Goal: Information Seeking & Learning: Find specific fact

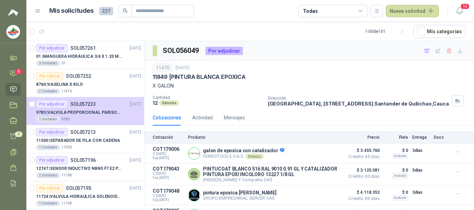
scroll to position [104, 0]
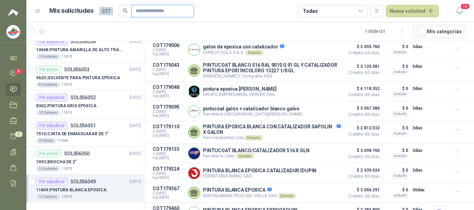
drag, startPoint x: 139, startPoint y: 10, endPoint x: 136, endPoint y: 6, distance: 4.9
click at [139, 10] on input "text" at bounding box center [160, 11] width 49 height 12
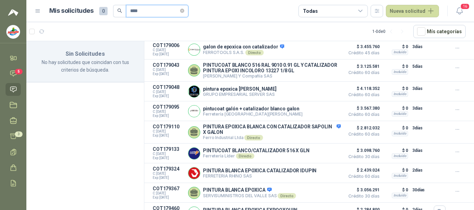
scroll to position [0, 0]
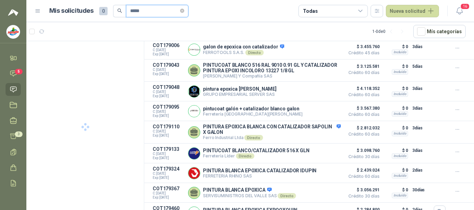
type input "*****"
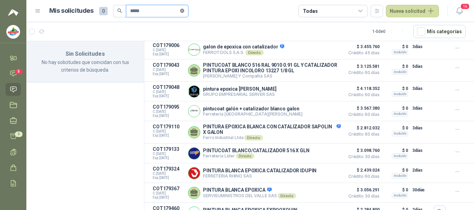
click at [184, 11] on icon "close-circle" at bounding box center [182, 11] width 4 height 4
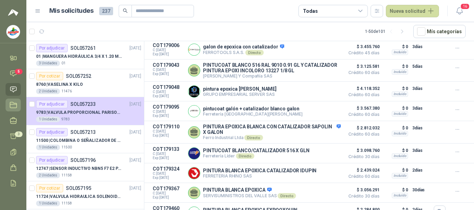
click at [15, 106] on icon at bounding box center [13, 105] width 7 height 7
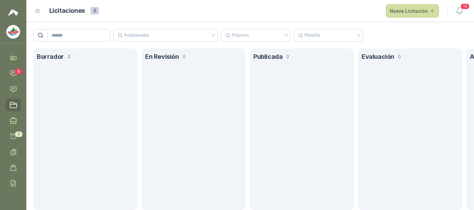
click at [34, 12] on header "Licitaciones 0 Nueva Licitación 16" at bounding box center [249, 11] width 447 height 22
click at [15, 92] on icon at bounding box center [13, 89] width 7 height 7
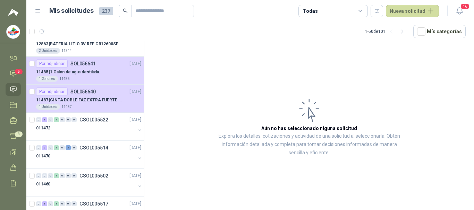
scroll to position [451, 0]
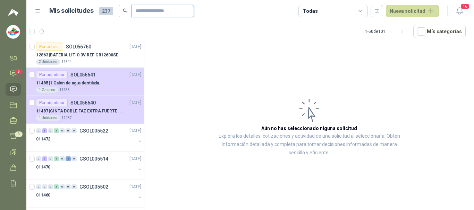
click at [145, 9] on input "text" at bounding box center [160, 11] width 49 height 12
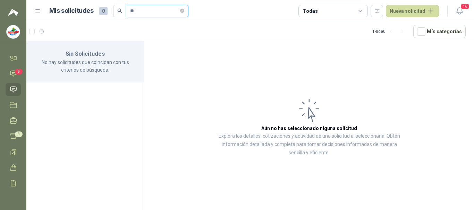
type input "*"
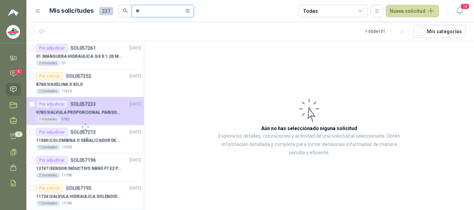
type input "*"
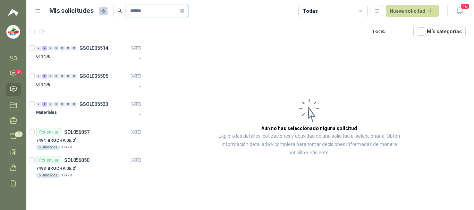
type input "******"
click at [92, 90] on div at bounding box center [85, 92] width 99 height 6
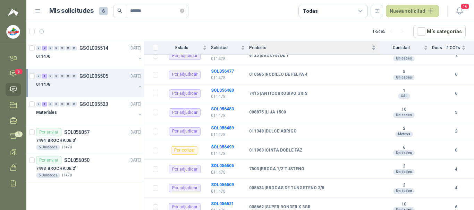
scroll to position [167, 0]
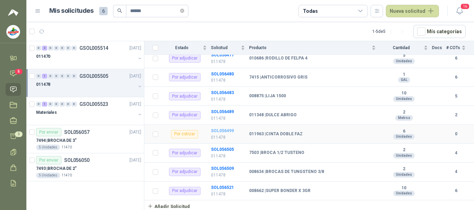
click at [221, 131] on b "SOL056499" at bounding box center [222, 131] width 23 height 5
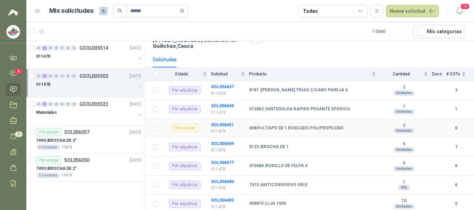
scroll to position [69, 0]
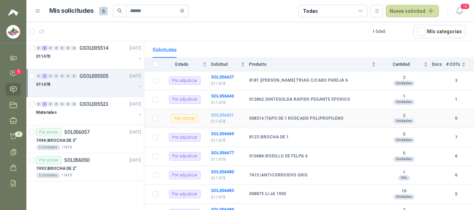
click at [219, 114] on b "SOL056451" at bounding box center [222, 115] width 23 height 5
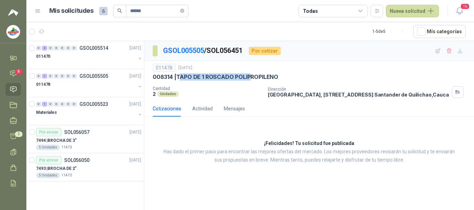
drag, startPoint x: 179, startPoint y: 76, endPoint x: 250, endPoint y: 76, distance: 70.4
click at [250, 76] on p "008314 | TAPO DE 1 ROSCADO POLIPROPILENO" at bounding box center [215, 76] width 125 height 7
click at [218, 95] on div "2 Unidades" at bounding box center [208, 94] width 110 height 6
drag, startPoint x: 179, startPoint y: 77, endPoint x: 279, endPoint y: 77, distance: 100.2
click at [279, 77] on div "008314 | TAPO DE 1 ROSCADO POLIPROPILENO" at bounding box center [309, 76] width 313 height 7
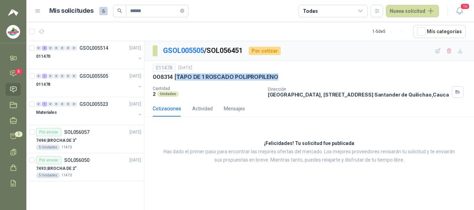
copy p "TAPO DE 1 ROSCADO POLIPROPILENO"
drag, startPoint x: 180, startPoint y: 91, endPoint x: 182, endPoint y: 86, distance: 6.2
click at [181, 90] on div "Cantidad 2 Unidades" at bounding box center [208, 91] width 110 height 11
drag, startPoint x: 180, startPoint y: 75, endPoint x: 247, endPoint y: 75, distance: 67.2
click at [247, 75] on p "008314 | TAPO DE 1 ROSCADO POLIPROPILENO" at bounding box center [215, 76] width 125 height 7
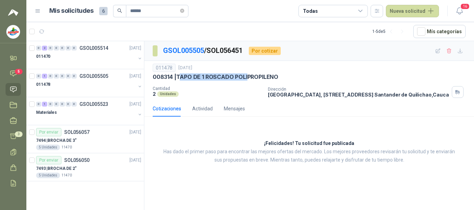
click at [235, 88] on p "Cantidad" at bounding box center [208, 88] width 110 height 5
drag, startPoint x: 178, startPoint y: 76, endPoint x: 279, endPoint y: 76, distance: 100.9
click at [279, 76] on div "008314 | TAPO DE 1 ROSCADO POLIPROPILENO" at bounding box center [309, 76] width 313 height 7
copy p "TAPO DE 1 ROSCADO POLIPROPILENO"
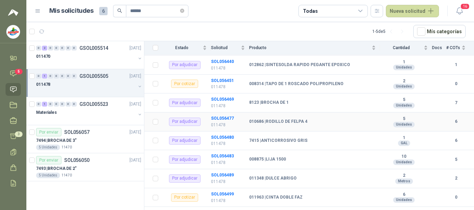
scroll to position [139, 0]
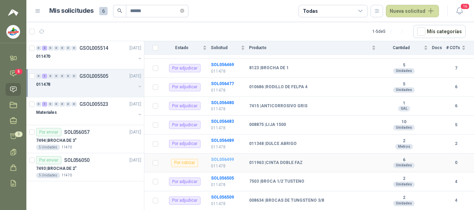
click at [223, 159] on b "SOL056499" at bounding box center [222, 159] width 23 height 5
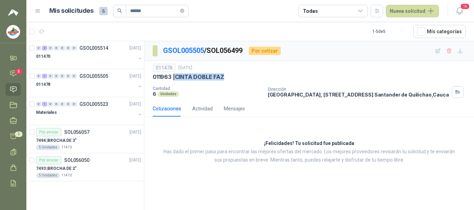
drag, startPoint x: 177, startPoint y: 77, endPoint x: 226, endPoint y: 83, distance: 50.0
click at [226, 83] on div "011478 [DATE] 011963 | CINTA DOBLE FAZ Cantidad 6 Unidades Dirección [GEOGRAPHI…" at bounding box center [309, 81] width 313 height 34
copy p "CINTA DOBLE FAZ"
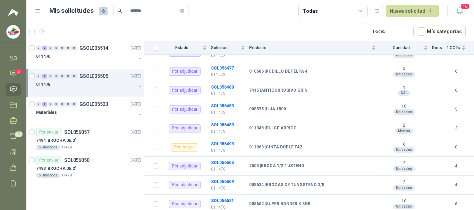
scroll to position [167, 0]
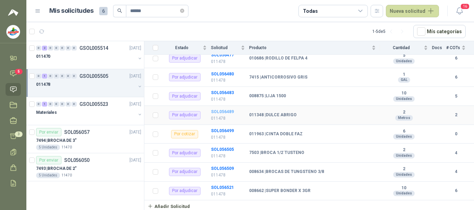
click at [216, 113] on b "SOL056489" at bounding box center [222, 112] width 23 height 5
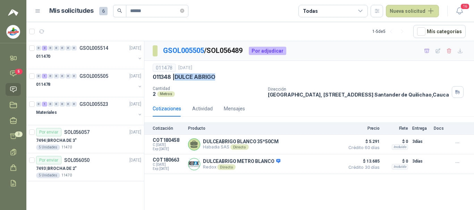
drag, startPoint x: 177, startPoint y: 76, endPoint x: 217, endPoint y: 76, distance: 39.9
click at [217, 76] on div "011348 | [PERSON_NAME]" at bounding box center [309, 76] width 313 height 7
copy p "DULCE ABRIGO"
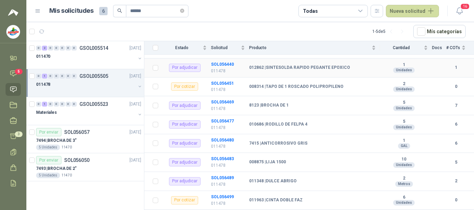
scroll to position [104, 0]
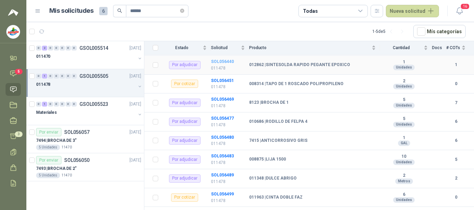
click at [218, 62] on b "SOL056440" at bounding box center [222, 61] width 23 height 5
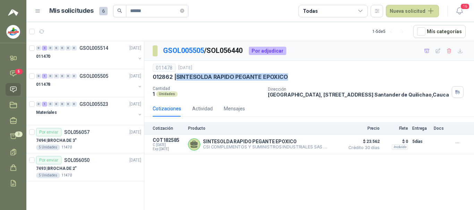
drag, startPoint x: 177, startPoint y: 76, endPoint x: 286, endPoint y: 76, distance: 108.5
click at [286, 76] on p "012862 | SINTESOLDA RAPIDO PEGANTE EPOXICO" at bounding box center [220, 76] width 135 height 7
copy p "SINTESOLDA RAPIDO PEGANTE EPOXICO"
click at [242, 171] on div "GSOL005505 / SOL056440 Por adjudicar 011478 [DATE] 012862 | SINTESOLDA RAPIDO P…" at bounding box center [308, 127] width 329 height 172
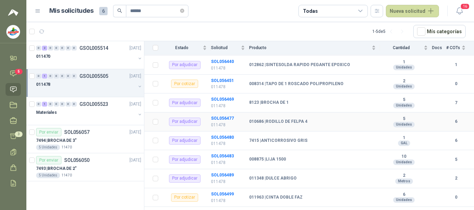
scroll to position [139, 0]
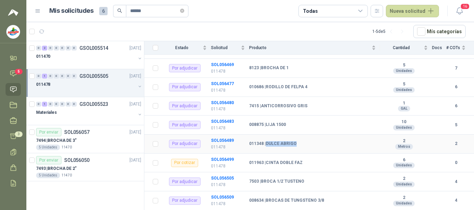
drag, startPoint x: 267, startPoint y: 144, endPoint x: 296, endPoint y: 145, distance: 29.1
click at [296, 145] on div "011348 | [PERSON_NAME]" at bounding box center [312, 144] width 127 height 6
copy b "DULCE ABRIGO"
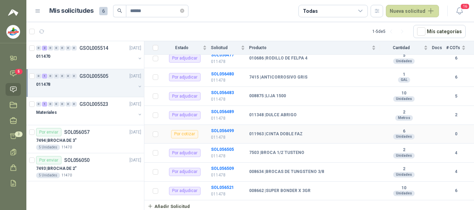
click at [329, 135] on div "011963 | CINTA DOBLE FAZ" at bounding box center [312, 135] width 127 height 6
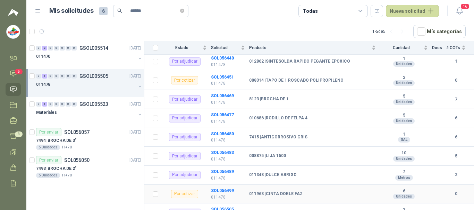
scroll to position [98, 0]
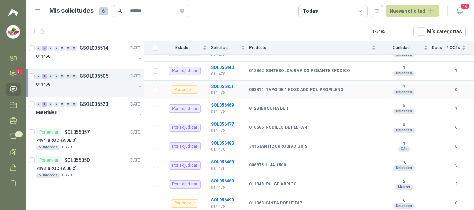
click at [365, 86] on td "008314 | TAPO DE 1 ROSCADO POLIPROPILENO" at bounding box center [314, 90] width 131 height 19
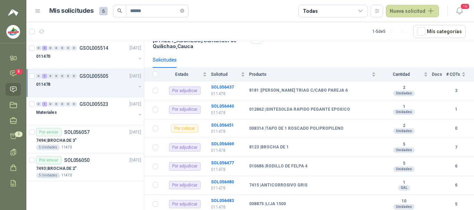
scroll to position [29, 0]
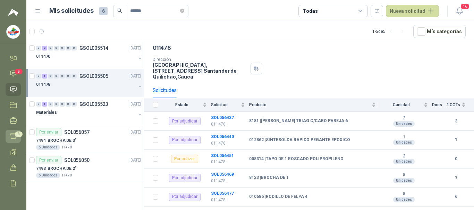
click at [9, 137] on link "Adjudicación 3" at bounding box center [13, 136] width 15 height 13
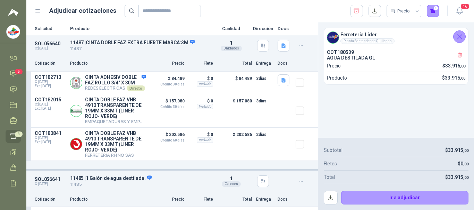
click at [458, 33] on icon "Cerrar" at bounding box center [459, 37] width 9 height 9
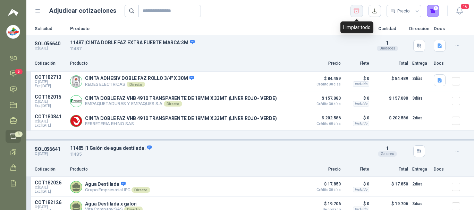
click at [353, 12] on icon "button" at bounding box center [356, 11] width 7 height 7
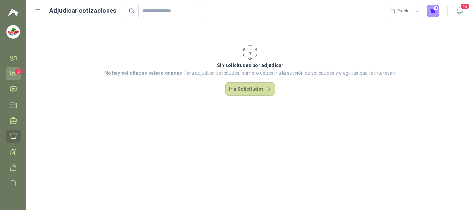
click at [19, 73] on span "5" at bounding box center [19, 72] width 8 height 6
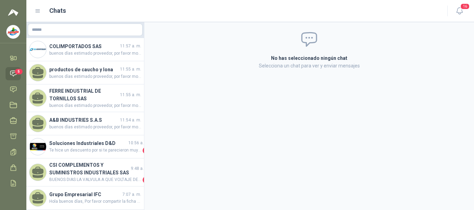
click at [15, 96] on ul "Inicio Chat 5 Solicitudes Licitaciones Negociaciones Adjudicación Aprobaciones …" at bounding box center [13, 123] width 26 height 142
click at [15, 91] on icon at bounding box center [13, 89] width 7 height 7
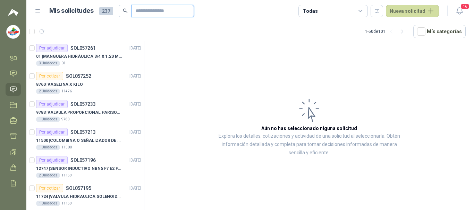
click at [153, 10] on input "text" at bounding box center [160, 11] width 49 height 12
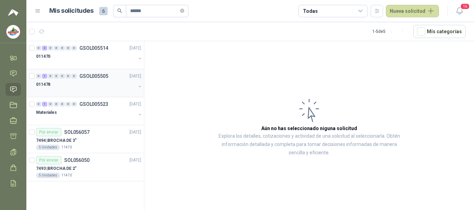
click at [110, 88] on div "011478" at bounding box center [85, 84] width 99 height 8
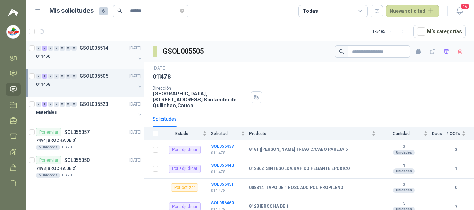
click at [102, 57] on div "011470" at bounding box center [85, 56] width 99 height 8
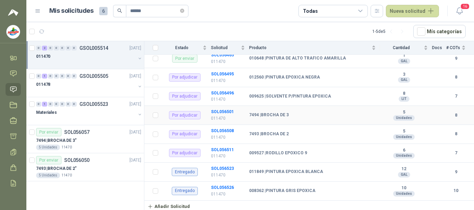
scroll to position [57, 0]
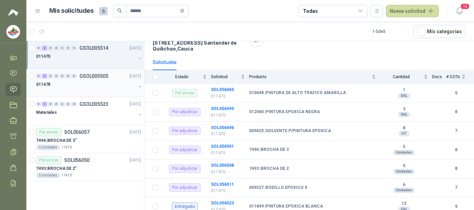
click at [114, 88] on div "011478" at bounding box center [85, 84] width 99 height 8
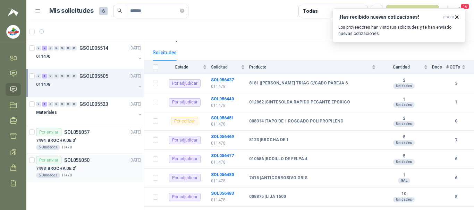
scroll to position [69, 0]
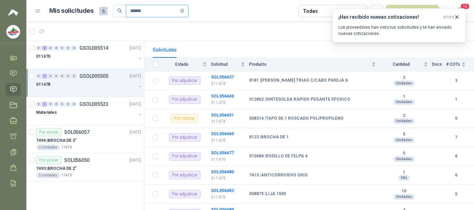
click at [152, 13] on input "******" at bounding box center [154, 11] width 49 height 12
click at [188, 10] on span "******" at bounding box center [157, 11] width 62 height 12
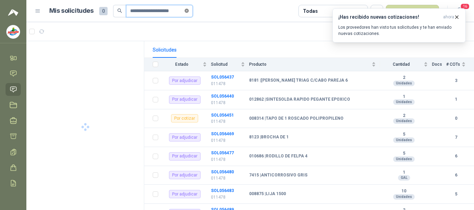
scroll to position [0, 0]
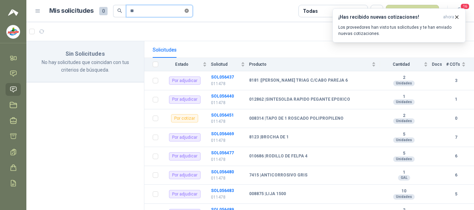
type input "*"
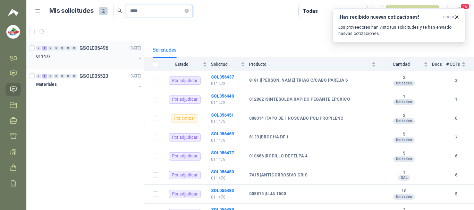
type input "****"
click at [99, 55] on div "011477" at bounding box center [85, 56] width 99 height 8
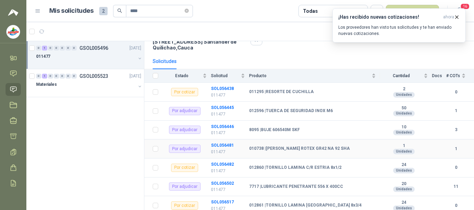
scroll to position [92, 0]
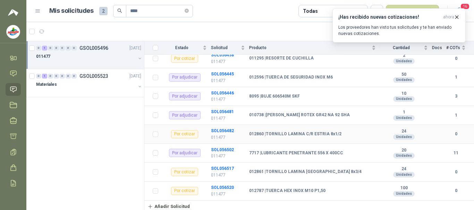
click at [343, 136] on div "012860 | TORNILLO LAMINA C/R ESTRIA 8x1/2" at bounding box center [312, 135] width 127 height 6
drag, startPoint x: 341, startPoint y: 131, endPoint x: 265, endPoint y: 135, distance: 76.4
click at [265, 135] on div "012860 | TORNILLO LAMINA C/R ESTRIA 8x1/2" at bounding box center [312, 135] width 127 height 6
copy b "TORNILLO LAMINA C/R ESTRIA 8x1/2"
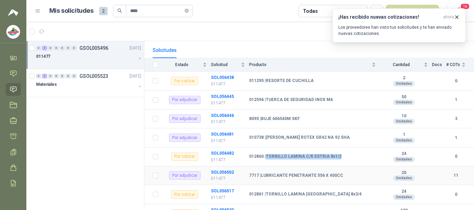
scroll to position [57, 0]
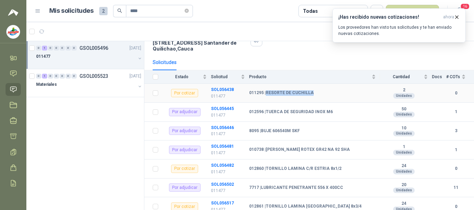
drag, startPoint x: 317, startPoint y: 93, endPoint x: 266, endPoint y: 89, distance: 51.1
click at [266, 89] on td "011295 | RESORTE DE CUCHILLA" at bounding box center [314, 93] width 131 height 19
copy b "RESORTE DE CUCHILLA"
click at [188, 13] on span "****" at bounding box center [159, 11] width 67 height 12
click at [185, 10] on icon "close-circle" at bounding box center [186, 11] width 4 height 4
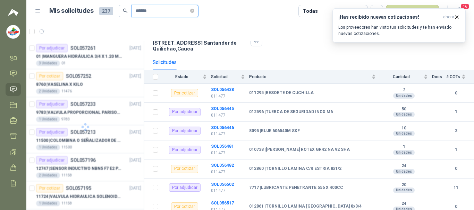
type input "******"
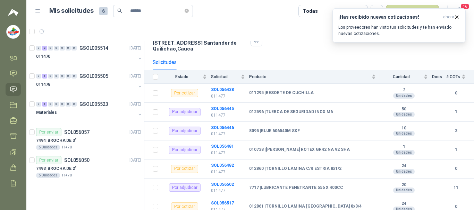
click at [16, 92] on icon at bounding box center [13, 89] width 7 height 7
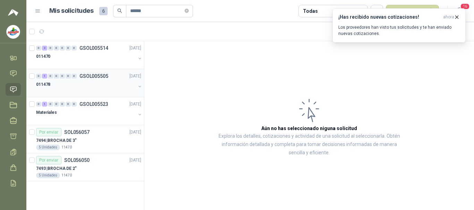
click at [97, 83] on div "011478" at bounding box center [85, 84] width 99 height 8
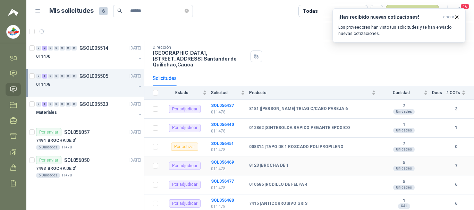
scroll to position [29, 0]
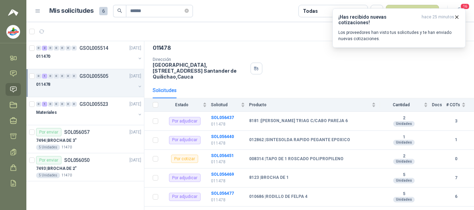
click at [348, 66] on div "Dirección Parque Industrial el Paraiso, [STREET_ADDRESS]" at bounding box center [309, 68] width 313 height 23
click at [8, 89] on link "Solicitudes" at bounding box center [13, 89] width 15 height 13
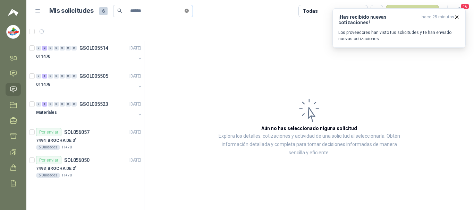
click at [184, 12] on icon "close-circle" at bounding box center [186, 11] width 4 height 4
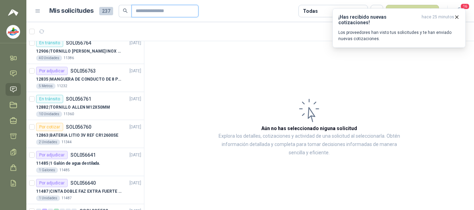
scroll to position [381, 0]
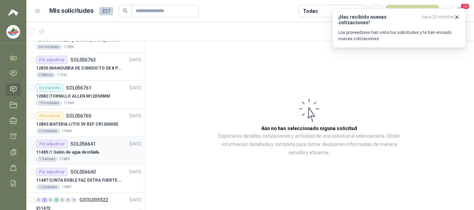
click at [82, 159] on div "1 Galones 11485" at bounding box center [88, 160] width 105 height 6
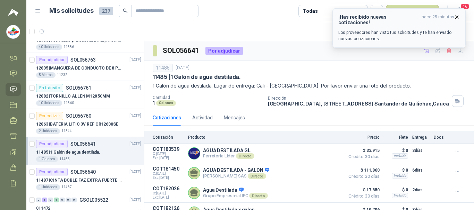
click at [454, 19] on icon "button" at bounding box center [456, 17] width 6 height 6
